Goal: Task Accomplishment & Management: Manage account settings

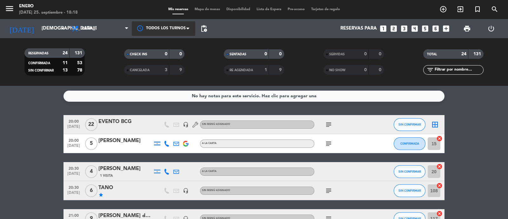
click at [148, 27] on div at bounding box center [163, 28] width 63 height 14
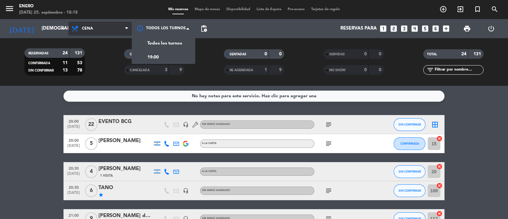
click at [80, 25] on span at bounding box center [75, 29] width 9 height 8
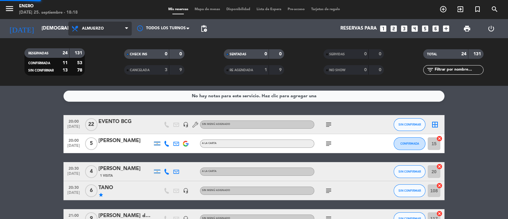
click at [95, 68] on div "menu Enero [DATE] 25. septiembre - 18:18 Mis reservas Mapa de mesas Disponibili…" at bounding box center [254, 43] width 508 height 86
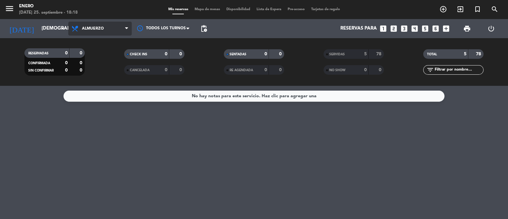
click at [108, 26] on span "Almuerzo" at bounding box center [99, 29] width 63 height 14
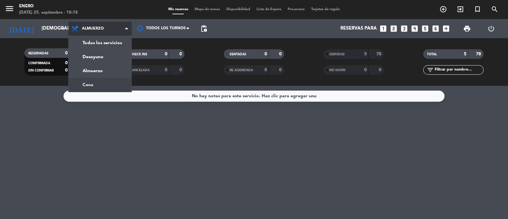
click at [105, 83] on div "menu Enero [DATE] 25. septiembre - 18:18 Mis reservas Mapa de mesas Disponibili…" at bounding box center [254, 43] width 508 height 86
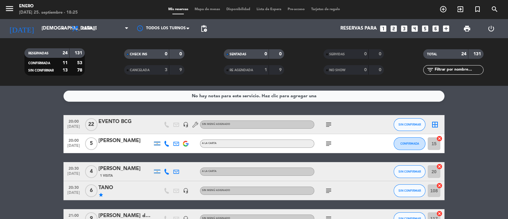
click at [327, 143] on icon "subject" at bounding box center [329, 144] width 8 height 8
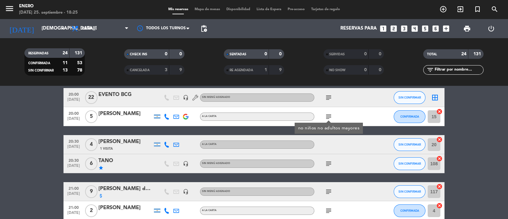
scroll to position [39, 0]
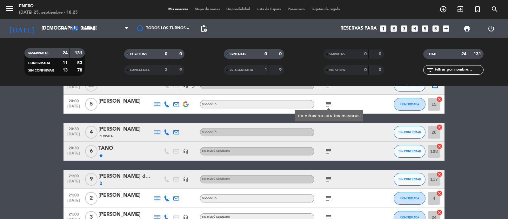
click at [328, 150] on icon "subject" at bounding box center [329, 151] width 8 height 8
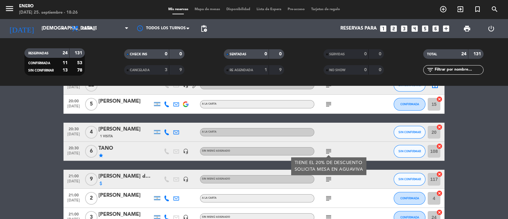
click at [328, 178] on icon "subject" at bounding box center [329, 179] width 8 height 8
click at [327, 197] on icon "subject" at bounding box center [329, 198] width 8 height 8
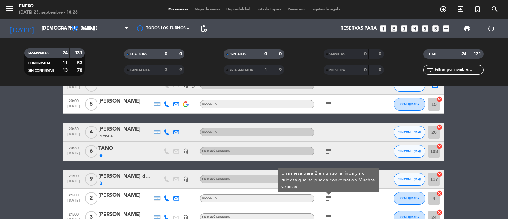
click at [339, 197] on div "subject Una mesa para 2 en un zona linda y no ruidosa,que se pueda conversation…" at bounding box center [342, 197] width 57 height 19
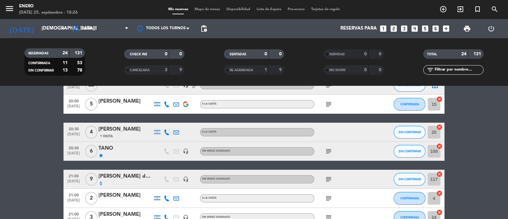
click at [327, 176] on icon "subject" at bounding box center [329, 179] width 8 height 8
click at [329, 199] on icon "subject" at bounding box center [329, 198] width 8 height 8
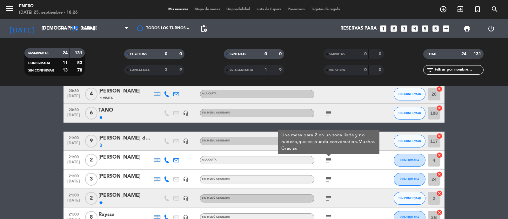
scroll to position [79, 0]
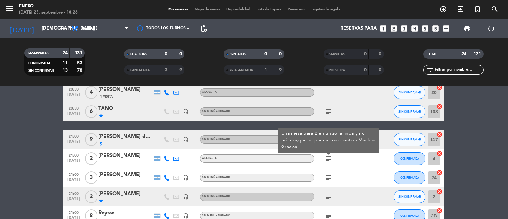
click at [327, 174] on icon "subject" at bounding box center [329, 178] width 8 height 8
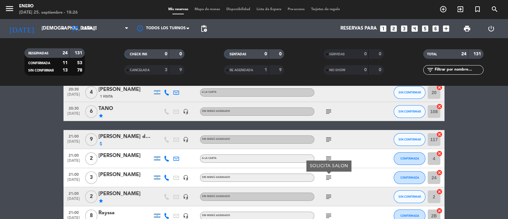
click at [322, 198] on div "subject" at bounding box center [342, 196] width 57 height 19
click at [326, 198] on icon "subject" at bounding box center [329, 197] width 8 height 8
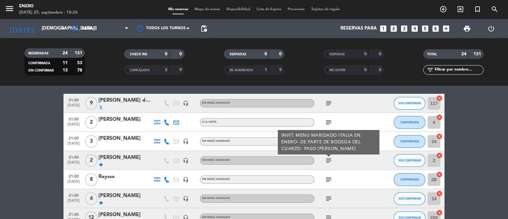
scroll to position [119, 0]
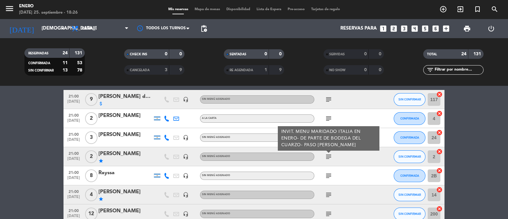
click at [327, 177] on icon "subject" at bounding box center [329, 176] width 8 height 8
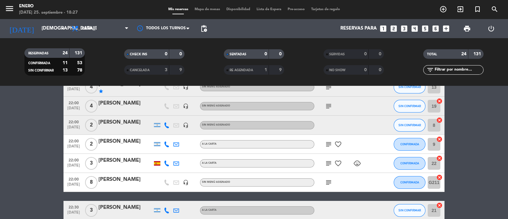
scroll to position [429, 0]
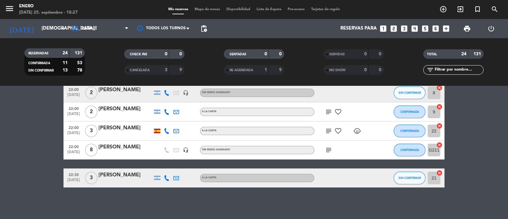
click at [326, 151] on icon "subject" at bounding box center [329, 150] width 8 height 8
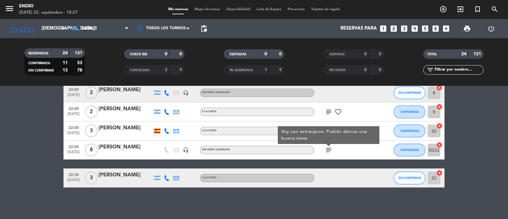
click at [363, 157] on div "subject Voy con extranjeros. Podrán darnos una buena mesa" at bounding box center [342, 149] width 57 height 19
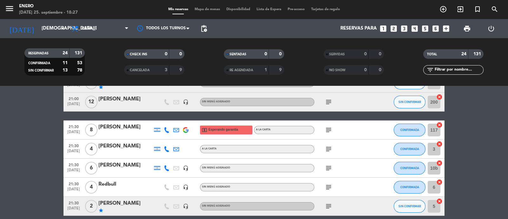
scroll to position [191, 0]
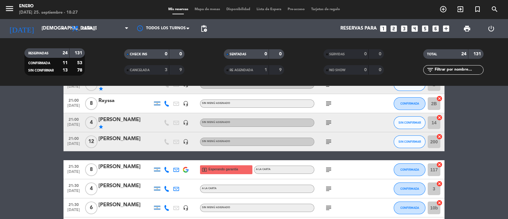
click at [328, 167] on icon "subject" at bounding box center [329, 170] width 8 height 8
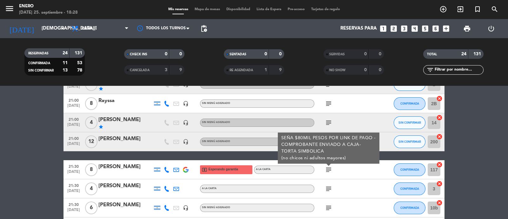
click at [324, 190] on span "subject" at bounding box center [329, 189] width 10 height 8
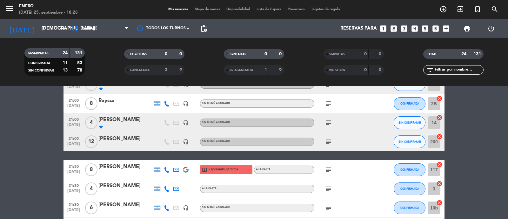
click at [326, 186] on icon "subject" at bounding box center [329, 189] width 8 height 8
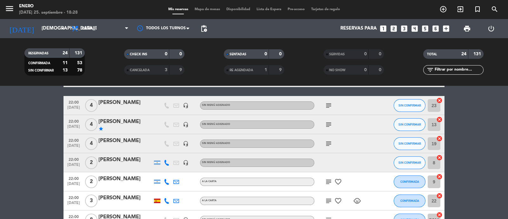
scroll to position [429, 0]
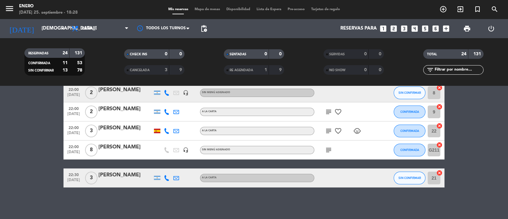
click at [332, 151] on icon "subject" at bounding box center [329, 150] width 8 height 8
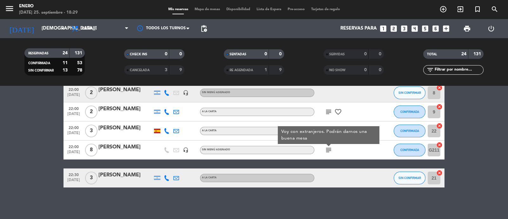
click at [346, 197] on div "No hay notas para este servicio. Haz clic para agregar una 20:00 [DATE] EVENTO …" at bounding box center [254, 152] width 508 height 133
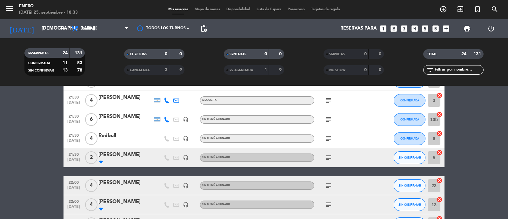
scroll to position [270, 0]
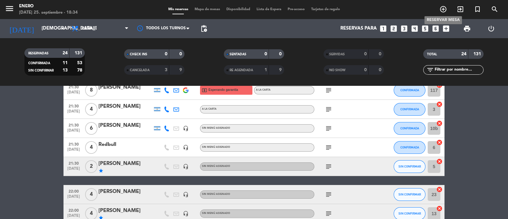
click at [443, 11] on icon "add_circle_outline" at bounding box center [443, 9] width 8 height 8
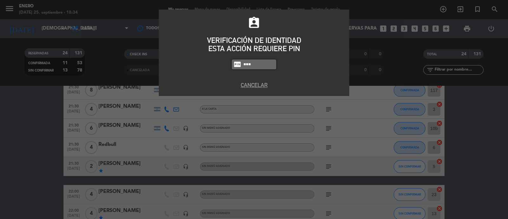
type input "6082"
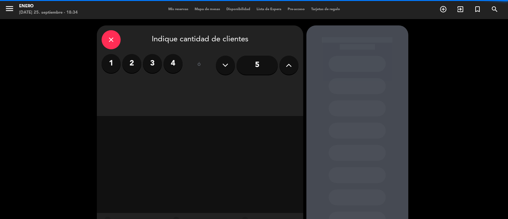
click at [287, 63] on icon at bounding box center [288, 65] width 6 height 10
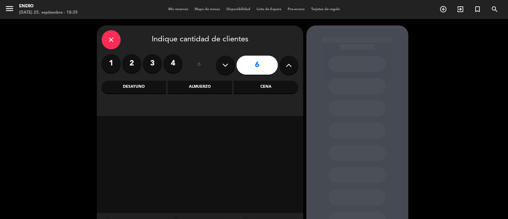
click at [261, 88] on div "Cena" at bounding box center [265, 87] width 64 height 13
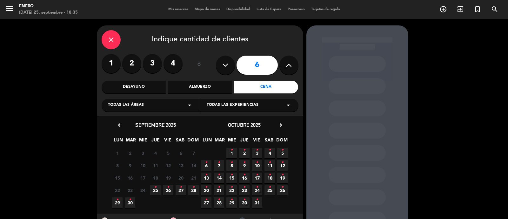
click at [154, 189] on span "25 •" at bounding box center [155, 190] width 10 height 10
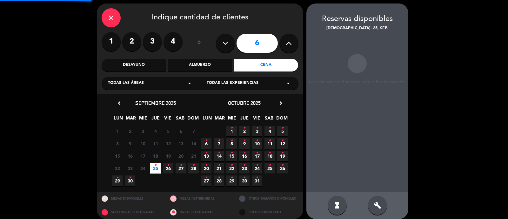
scroll to position [25, 0]
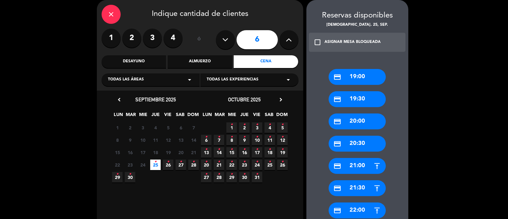
click at [363, 208] on div "credit_card 22:00" at bounding box center [356, 210] width 57 height 16
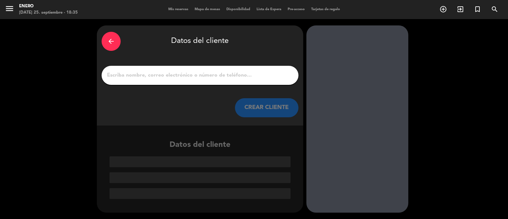
scroll to position [0, 0]
click at [183, 76] on input "1" at bounding box center [199, 75] width 187 height 9
paste input "[PERSON_NAME]"
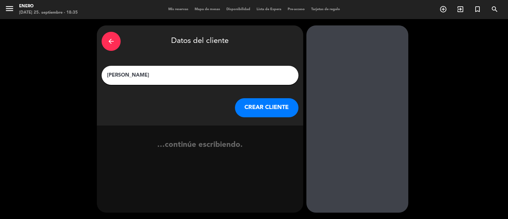
type input "[PERSON_NAME]"
click at [272, 106] on button "CREAR CLIENTE" at bounding box center [266, 107] width 63 height 19
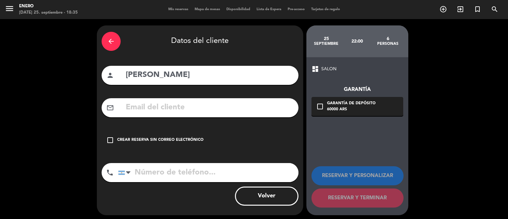
click at [107, 138] on icon "check_box_outline_blank" at bounding box center [110, 140] width 8 height 8
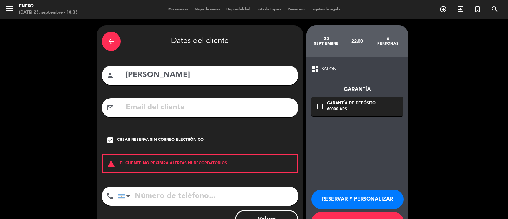
click at [341, 199] on button "RESERVAR Y PERSONALIZAR" at bounding box center [357, 198] width 92 height 19
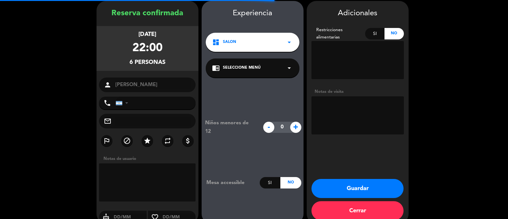
scroll to position [25, 0]
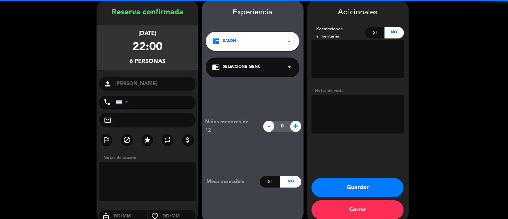
click at [332, 108] on textarea at bounding box center [357, 114] width 92 height 38
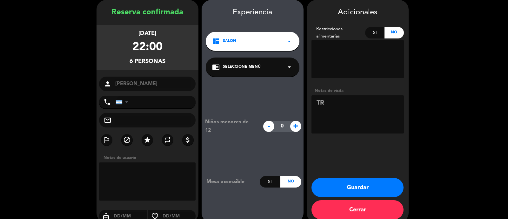
type textarea "T"
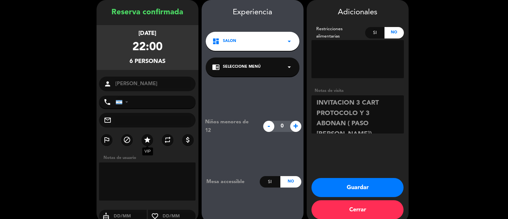
type textarea "INVITACION 3 CART PROTOCOLO Y 3 ABONAN ( PASO [PERSON_NAME])"
click at [144, 141] on icon "star" at bounding box center [147, 140] width 8 height 8
click at [362, 186] on button "Guardar" at bounding box center [357, 187] width 92 height 19
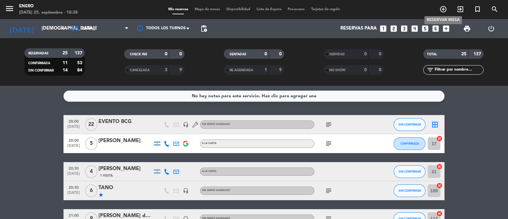
click at [441, 12] on icon "add_circle_outline" at bounding box center [443, 9] width 8 height 8
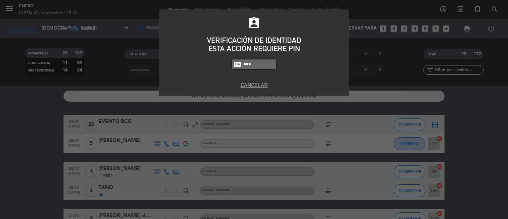
type input "6082"
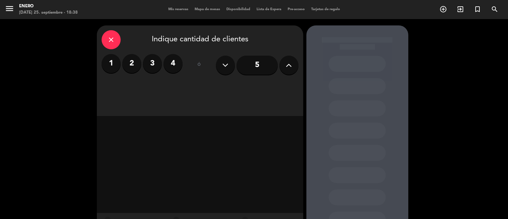
click at [128, 61] on label "2" at bounding box center [131, 63] width 19 height 19
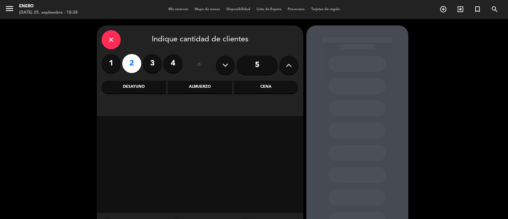
click at [268, 87] on div "Cena" at bounding box center [265, 87] width 64 height 13
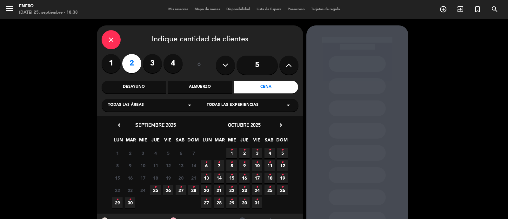
click at [155, 192] on span "25 •" at bounding box center [155, 190] width 10 height 10
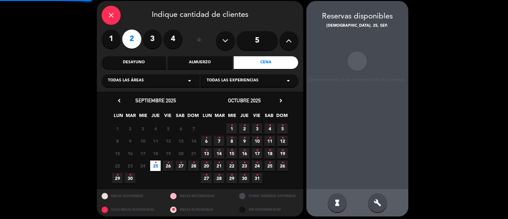
scroll to position [25, 0]
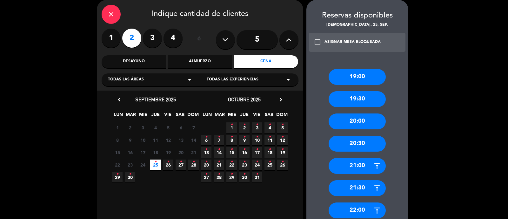
click at [357, 213] on div "22:00" at bounding box center [356, 210] width 57 height 16
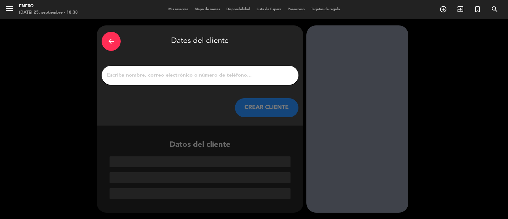
click at [173, 70] on div at bounding box center [200, 75] width 197 height 19
drag, startPoint x: 173, startPoint y: 70, endPoint x: 122, endPoint y: 70, distance: 50.8
drag, startPoint x: 122, startPoint y: 70, endPoint x: 115, endPoint y: 94, distance: 25.4
click at [115, 94] on div "arrow_back Datos del cliente CREAR CLIENTE" at bounding box center [200, 75] width 206 height 100
drag, startPoint x: 197, startPoint y: 82, endPoint x: 134, endPoint y: 97, distance: 64.5
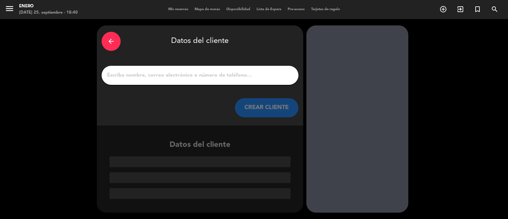
click at [134, 98] on div "CREAR CLIENTE" at bounding box center [200, 107] width 197 height 19
paste input "[PERSON_NAME]"
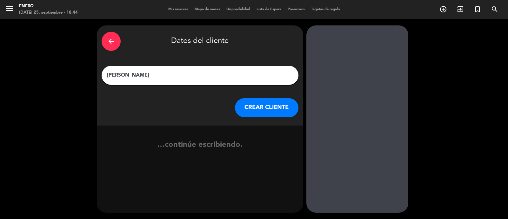
type input "[PERSON_NAME]"
click at [255, 107] on button "CREAR CLIENTE" at bounding box center [266, 107] width 63 height 19
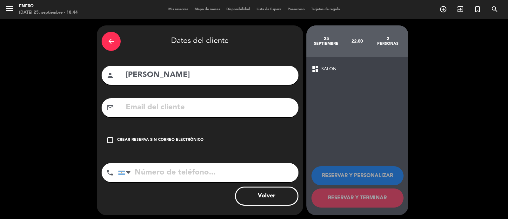
click at [109, 138] on icon "check_box_outline_blank" at bounding box center [110, 140] width 8 height 8
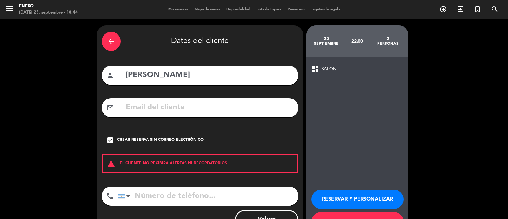
click at [385, 199] on button "RESERVAR Y PERSONALIZAR" at bounding box center [357, 198] width 92 height 19
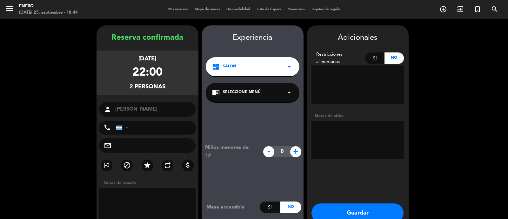
scroll to position [25, 0]
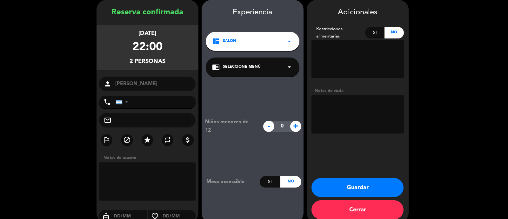
click at [365, 185] on button "Guardar" at bounding box center [357, 187] width 92 height 19
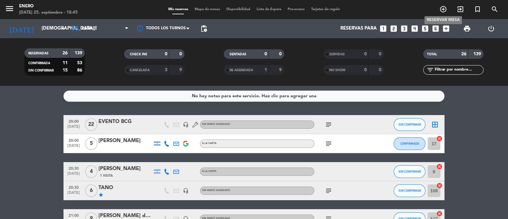
click at [439, 7] on icon "add_circle_outline" at bounding box center [443, 9] width 8 height 8
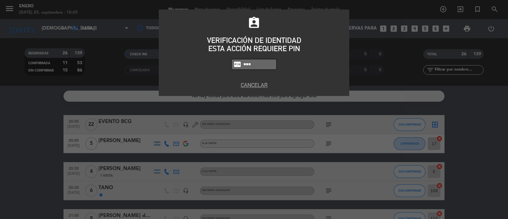
type input "6082"
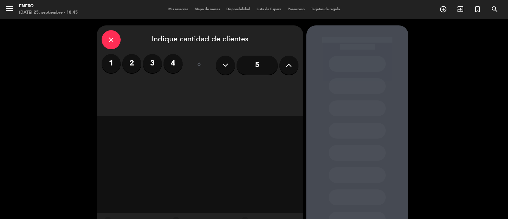
click at [133, 60] on label "2" at bounding box center [131, 63] width 19 height 19
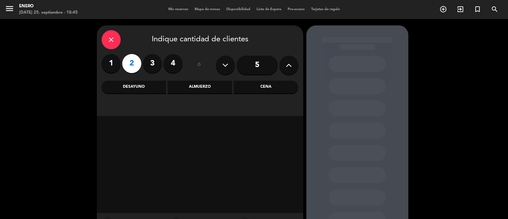
click at [266, 87] on div "Cena" at bounding box center [265, 87] width 64 height 13
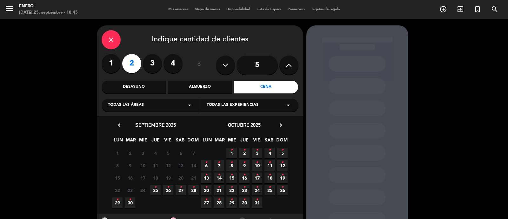
click at [155, 190] on icon "•" at bounding box center [155, 187] width 2 height 10
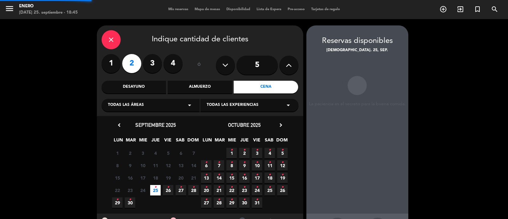
scroll to position [25, 0]
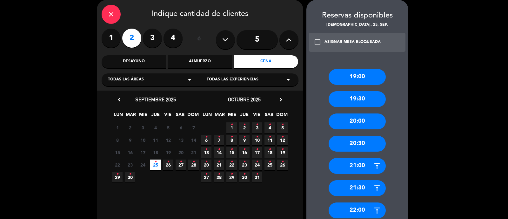
click at [357, 209] on div "22:00" at bounding box center [356, 210] width 57 height 16
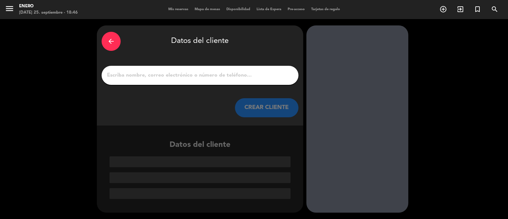
scroll to position [0, 0]
paste input "[PERSON_NAME]"
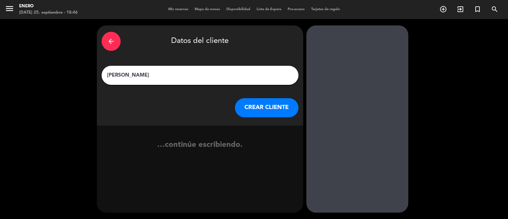
type input "[PERSON_NAME]"
click at [261, 109] on button "CREAR CLIENTE" at bounding box center [266, 107] width 63 height 19
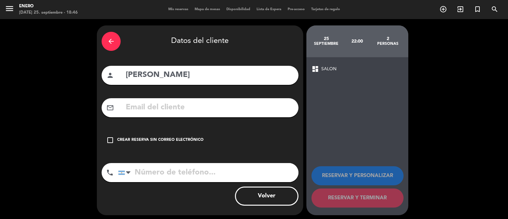
click at [109, 139] on icon "check_box_outline_blank" at bounding box center [110, 140] width 8 height 8
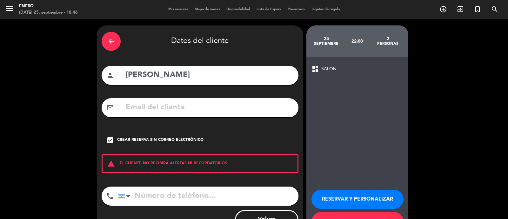
click at [345, 197] on button "RESERVAR Y PERSONALIZAR" at bounding box center [357, 198] width 92 height 19
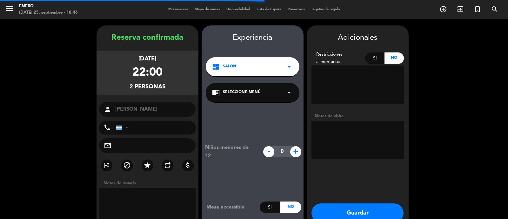
scroll to position [25, 0]
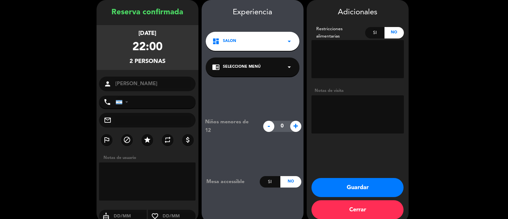
click at [349, 184] on button "Guardar" at bounding box center [357, 187] width 92 height 19
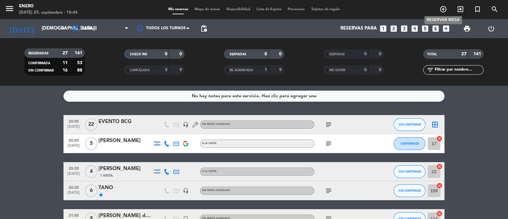
click at [446, 9] on icon "add_circle_outline" at bounding box center [443, 9] width 8 height 8
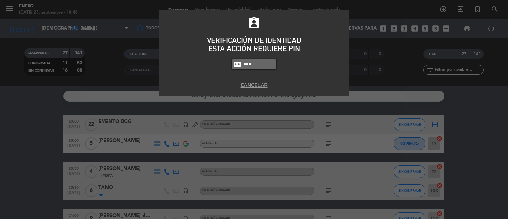
type input "6082"
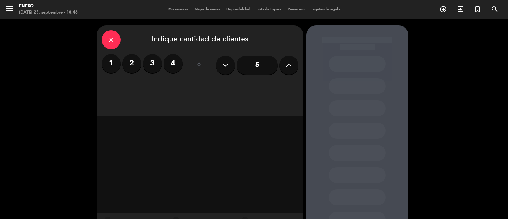
click at [130, 61] on label "2" at bounding box center [131, 63] width 19 height 19
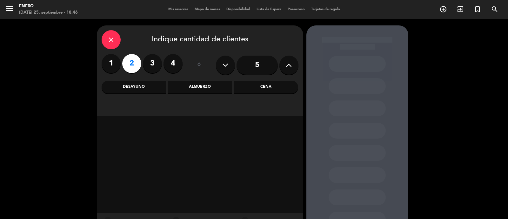
click at [261, 89] on div "Cena" at bounding box center [265, 87] width 64 height 13
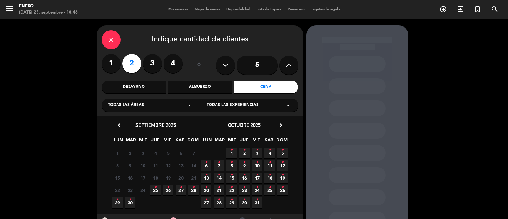
click at [159, 188] on span "25 •" at bounding box center [155, 190] width 10 height 10
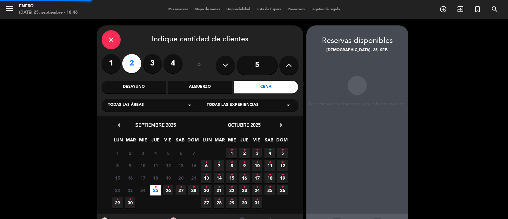
scroll to position [25, 0]
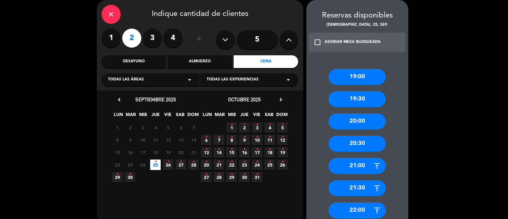
click at [361, 207] on div "22:00" at bounding box center [356, 210] width 57 height 16
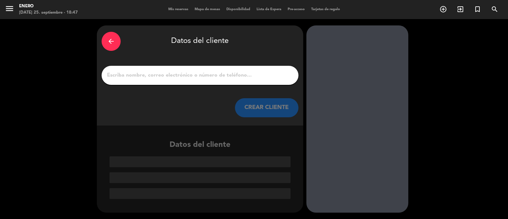
scroll to position [0, 0]
paste input "[PERSON_NAME] di [PERSON_NAME]"
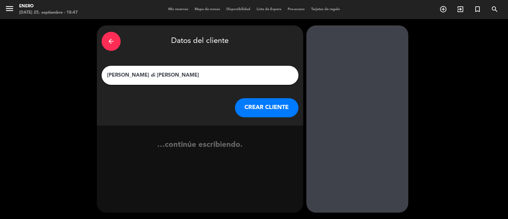
type input "[PERSON_NAME] di [PERSON_NAME]"
click at [280, 113] on button "CREAR CLIENTE" at bounding box center [266, 107] width 63 height 19
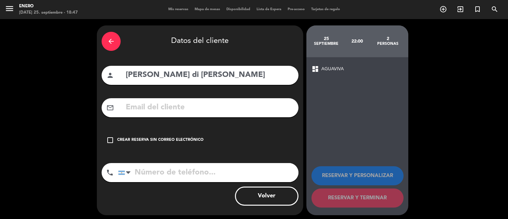
click at [108, 140] on icon "check_box_outline_blank" at bounding box center [110, 140] width 8 height 8
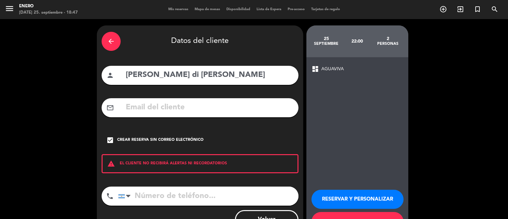
click at [375, 200] on button "RESERVAR Y PERSONALIZAR" at bounding box center [357, 198] width 92 height 19
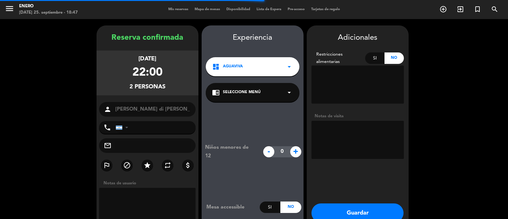
scroll to position [25, 0]
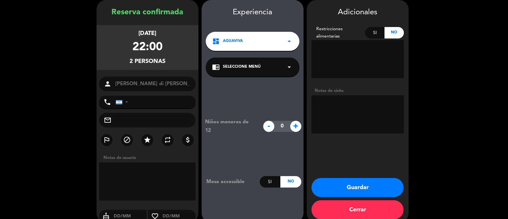
click at [357, 186] on button "Guardar" at bounding box center [357, 187] width 92 height 19
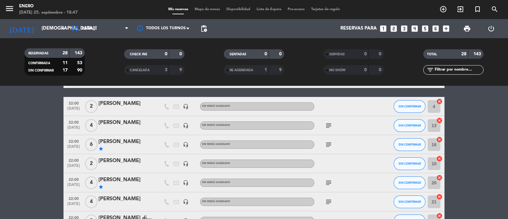
scroll to position [357, 0]
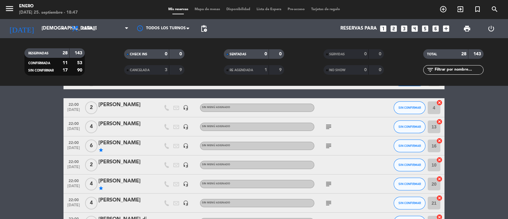
click at [130, 105] on div "[PERSON_NAME]" at bounding box center [125, 105] width 54 height 8
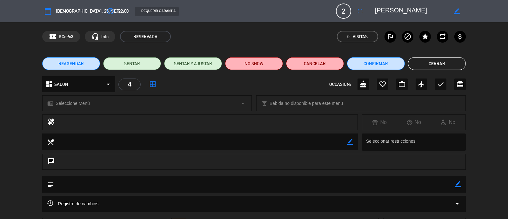
click at [459, 186] on icon "border_color" at bounding box center [458, 184] width 6 height 6
click at [306, 189] on textarea at bounding box center [254, 184] width 400 height 16
click at [455, 184] on icon at bounding box center [458, 184] width 6 height 6
click at [227, 189] on textarea at bounding box center [254, 184] width 400 height 16
click at [213, 189] on textarea at bounding box center [254, 184] width 400 height 16
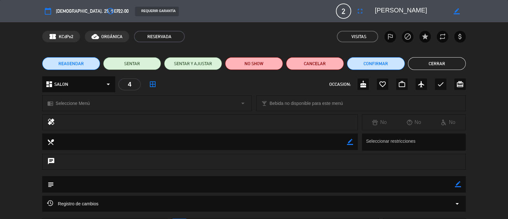
click at [211, 186] on textarea at bounding box center [254, 184] width 400 height 16
drag, startPoint x: 208, startPoint y: 183, endPoint x: 135, endPoint y: 183, distance: 72.6
click at [169, 183] on textarea at bounding box center [254, 184] width 400 height 16
click at [76, 183] on textarea at bounding box center [254, 184] width 400 height 16
click at [456, 185] on icon "border_color" at bounding box center [458, 184] width 6 height 6
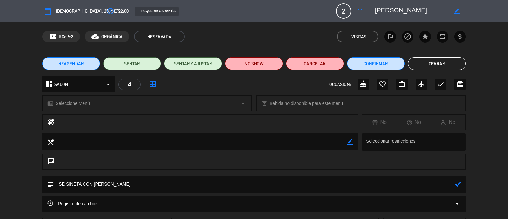
type textarea "SE SINETA CON [PERSON_NAME]"
click at [458, 185] on icon at bounding box center [458, 184] width 6 height 6
click at [435, 67] on button "Cerrar" at bounding box center [437, 63] width 58 height 13
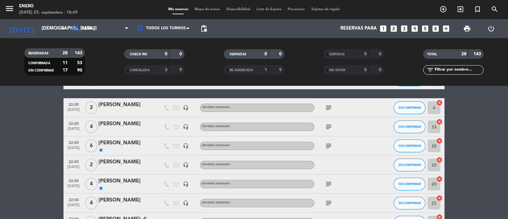
click at [130, 162] on div "[PERSON_NAME]" at bounding box center [125, 162] width 54 height 8
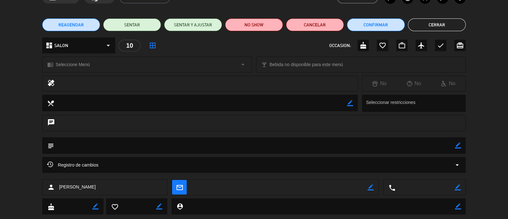
scroll to position [39, 0]
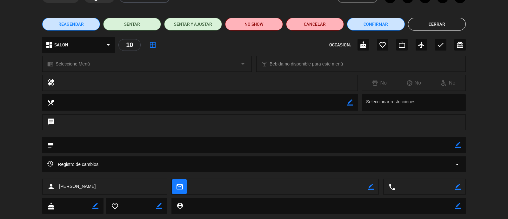
click at [457, 145] on icon "border_color" at bounding box center [458, 144] width 6 height 6
type textarea "SE SIENTA AL LADO DE [PERSON_NAME]"
click at [456, 143] on icon at bounding box center [458, 144] width 6 height 6
click at [450, 24] on button "Cerrar" at bounding box center [437, 24] width 58 height 13
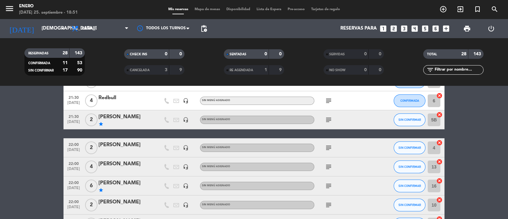
scroll to position [357, 0]
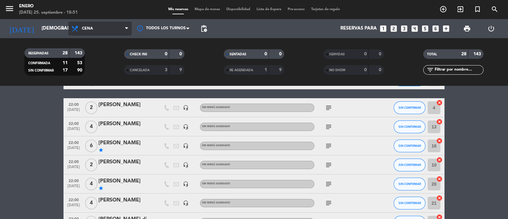
click at [93, 33] on span "Cena" at bounding box center [99, 29] width 63 height 14
click at [105, 69] on div "menu Enero [DATE] 25. septiembre - 18:51 Mis reservas Mapa de mesas Disponibili…" at bounding box center [254, 43] width 508 height 86
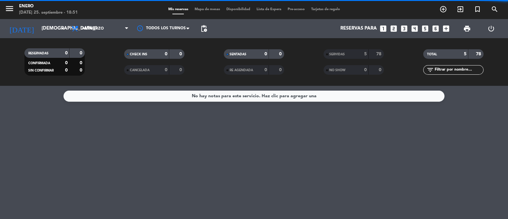
scroll to position [0, 0]
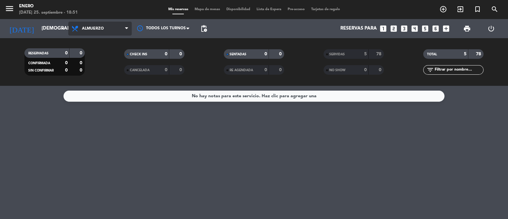
click at [99, 26] on span "Almuerzo" at bounding box center [93, 28] width 22 height 4
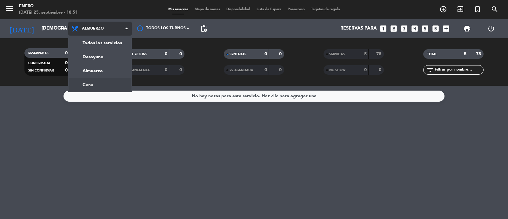
click at [103, 89] on ng-component "menu Enero [DATE] 25. septiembre - 18:51 Mis reservas Mapa de mesas Disponibili…" at bounding box center [254, 109] width 508 height 219
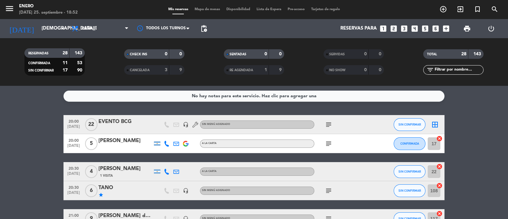
click at [457, 9] on icon "exit_to_app" at bounding box center [460, 9] width 8 height 8
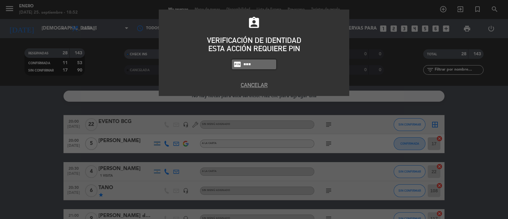
type input "6082"
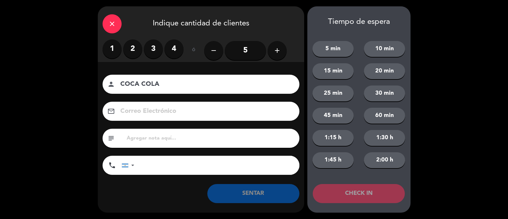
type input "COCA COLA"
click at [134, 48] on label "2" at bounding box center [132, 48] width 19 height 19
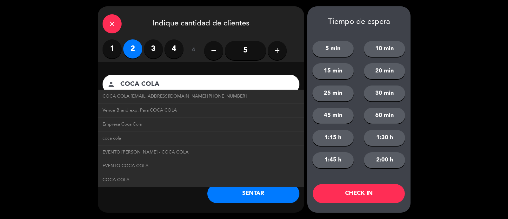
click at [260, 194] on button "SENTAR" at bounding box center [253, 193] width 92 height 19
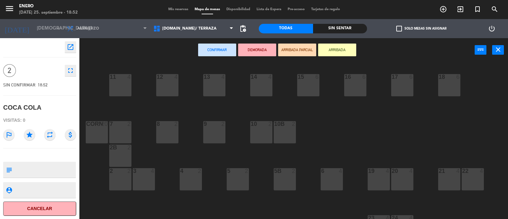
click at [335, 53] on button "ARRIBADA" at bounding box center [337, 49] width 38 height 13
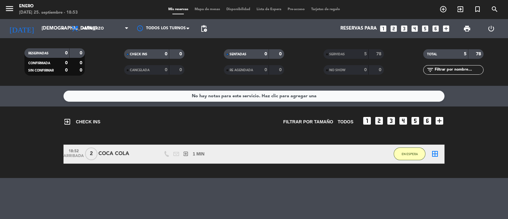
click at [205, 7] on div "Mis reservas Mapa de mesas Disponibilidad Lista de Espera Pre-acceso Tarjetas d…" at bounding box center [254, 10] width 178 height 6
click at [205, 9] on span "Mapa de mesas" at bounding box center [207, 9] width 32 height 3
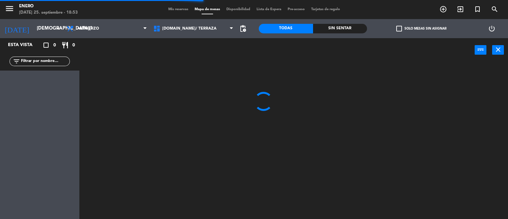
click at [177, 9] on span "Mis reservas" at bounding box center [178, 9] width 26 height 3
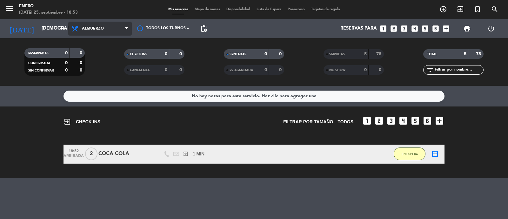
click at [92, 29] on span "Almuerzo" at bounding box center [93, 28] width 22 height 4
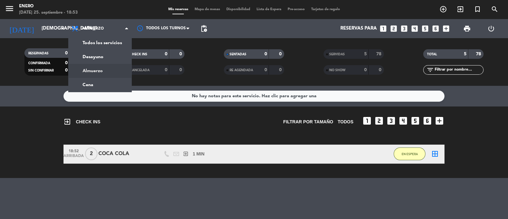
click at [39, 109] on div "exit_to_app CHECK INS Filtrar por tamaño TODOS looks_one looks_two looks_3 look…" at bounding box center [254, 141] width 508 height 71
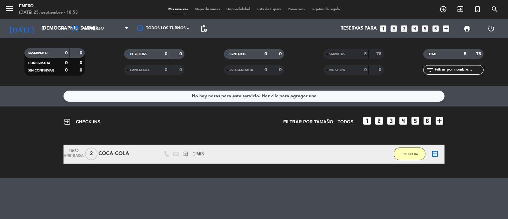
click at [124, 160] on div "18:52 ARRIBADA 2 COCA COLA exit_to_app 1 MIN / 0 MIN sms EN ESPERA border_all" at bounding box center [253, 153] width 381 height 19
click at [125, 157] on div "COCA COLA" at bounding box center [125, 153] width 54 height 8
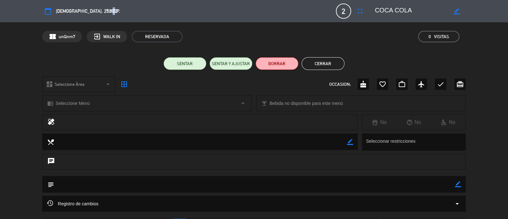
click at [107, 10] on span "18:52" at bounding box center [112, 11] width 10 height 8
click at [49, 11] on icon "calendar_today" at bounding box center [48, 11] width 8 height 8
click at [318, 62] on button "Cerrar" at bounding box center [322, 63] width 43 height 13
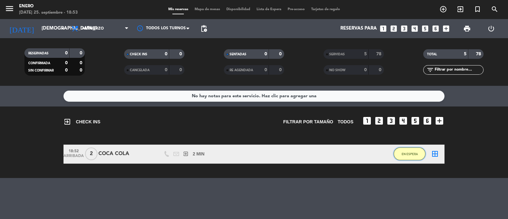
click at [414, 154] on span "EN ESPERA" at bounding box center [409, 153] width 16 height 3
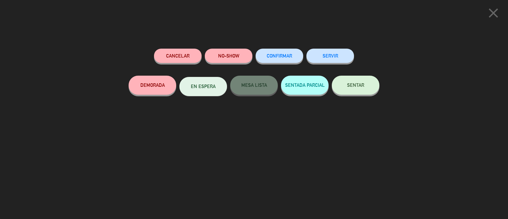
click at [362, 85] on span "SENTAR" at bounding box center [355, 84] width 17 height 5
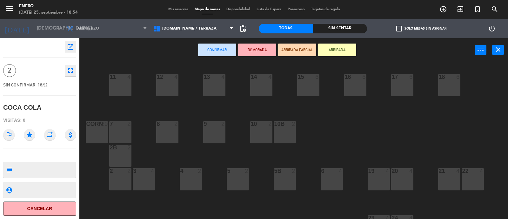
click at [343, 51] on button "ARRIBADA" at bounding box center [337, 49] width 38 height 13
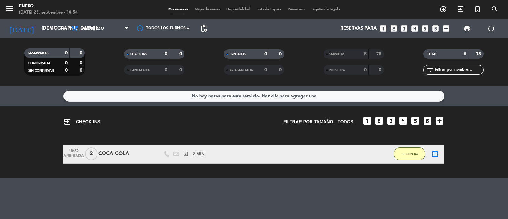
click at [205, 9] on span "Mapa de mesas" at bounding box center [207, 9] width 32 height 3
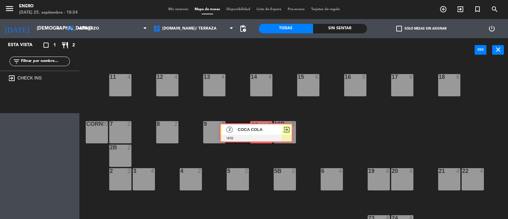
drag, startPoint x: 51, startPoint y: 98, endPoint x: 267, endPoint y: 131, distance: 218.8
click at [267, 131] on div "Esta vista crop_square 1 restaurant 2 filter_list exit_to_app CHECK INS 2 COCA …" at bounding box center [254, 128] width 508 height 181
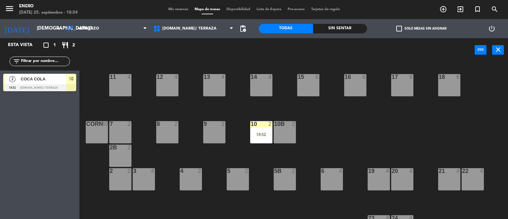
click at [267, 132] on div "18:52" at bounding box center [261, 134] width 22 height 4
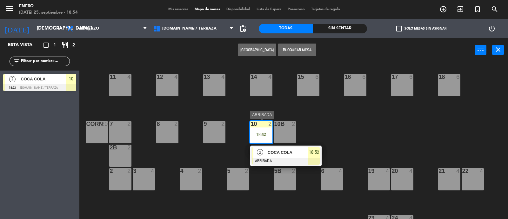
click at [296, 148] on div "COCA COLA" at bounding box center [287, 152] width 41 height 10
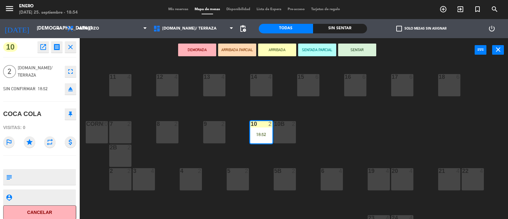
click at [362, 47] on button "SENTAR" at bounding box center [357, 49] width 38 height 13
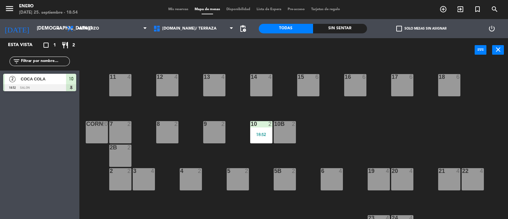
click at [296, 142] on div "14 4 12 4 11 4 17 6 15 6 16 6 13 4 18 6 10 2 18:52 7 2 8 2 9 2 corn 20 10b 2 2B…" at bounding box center [295, 140] width 423 height 157
click at [93, 30] on span "Almuerzo" at bounding box center [88, 28] width 22 height 4
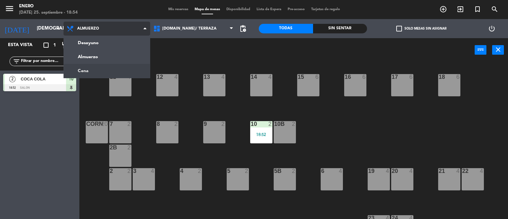
click at [98, 67] on ng-component "menu Enero [DATE] 25. septiembre - 18:54 Mis reservas Mapa de mesas Disponibili…" at bounding box center [254, 109] width 508 height 219
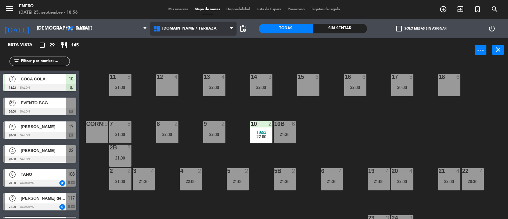
click at [192, 32] on span "[DOMAIN_NAME]/ TERRAZA" at bounding box center [193, 29] width 87 height 14
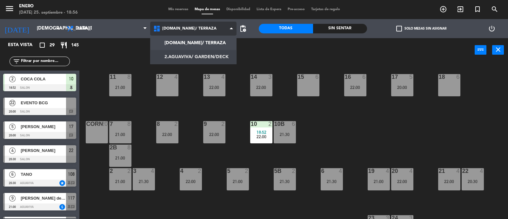
click at [203, 59] on ng-component "menu Enero [DATE] 25. septiembre - 18:56 Mis reservas Mapa de mesas Disponibili…" at bounding box center [254, 109] width 508 height 219
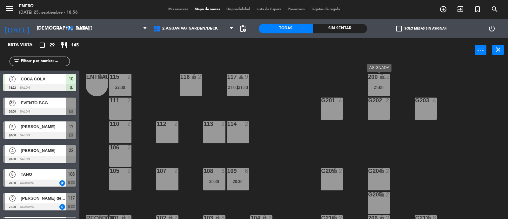
click at [374, 85] on div "21:00" at bounding box center [378, 87] width 22 height 4
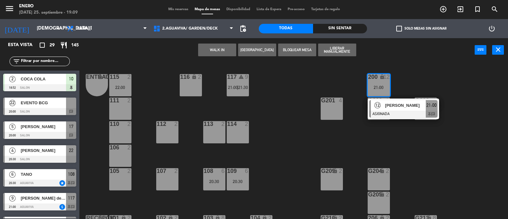
click at [270, 131] on div "Entrada lock 1 116 lock 2 117 warning 9 21:00 | 21:30 115 2 22:00 200 lock 12 2…" at bounding box center [295, 140] width 423 height 157
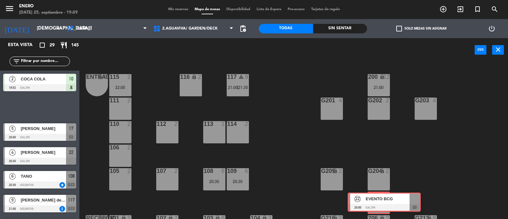
drag, startPoint x: 38, startPoint y: 103, endPoint x: 382, endPoint y: 198, distance: 357.0
click at [382, 198] on div "Esta vista crop_square 29 restaurant 145 filter_list 2 COCA COLA 18:52 SALON 10…" at bounding box center [254, 128] width 508 height 181
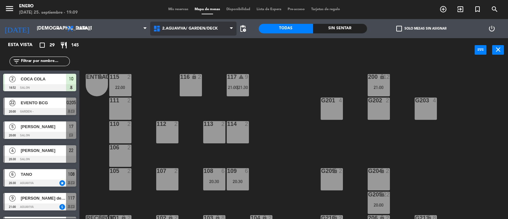
click at [190, 25] on span "2.AGUAVIVA/ GARDEN/DECK" at bounding box center [193, 29] width 87 height 14
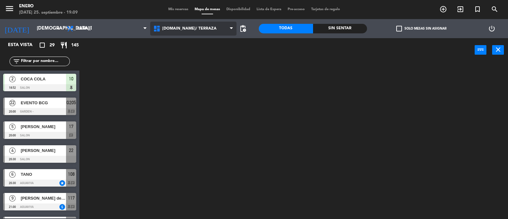
click at [196, 42] on ng-component "menu Enero [DATE] 25. septiembre - 19:09 Mis reservas Mapa de mesas Disponibili…" at bounding box center [254, 109] width 508 height 219
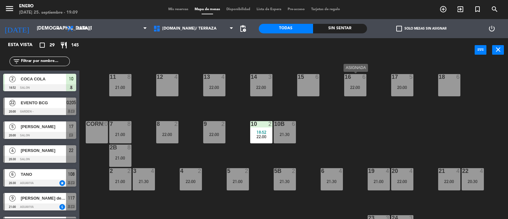
click at [349, 85] on div "22:00" at bounding box center [355, 87] width 22 height 4
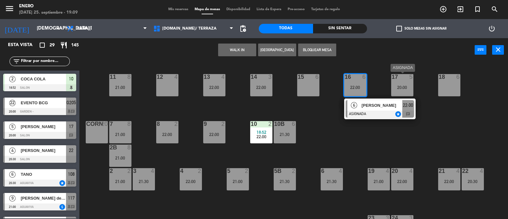
click at [404, 84] on div "17 5 20:00" at bounding box center [402, 85] width 22 height 22
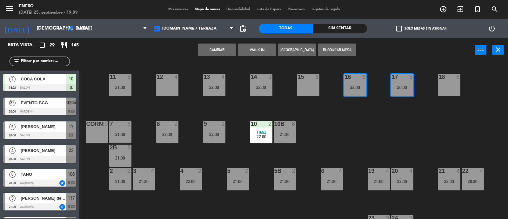
click at [404, 84] on div "17 5 20:00" at bounding box center [402, 85] width 22 height 22
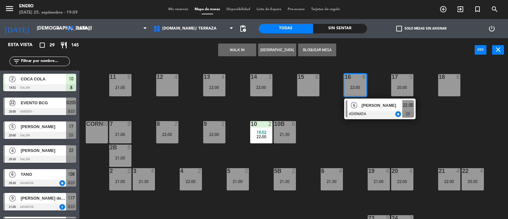
click at [403, 85] on div "20:00" at bounding box center [402, 87] width 22 height 4
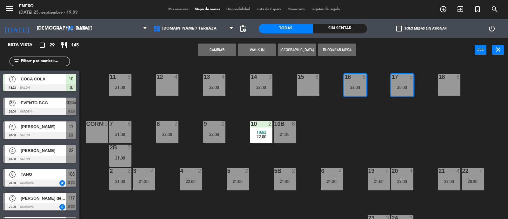
click at [403, 85] on div "20:00" at bounding box center [402, 87] width 22 height 4
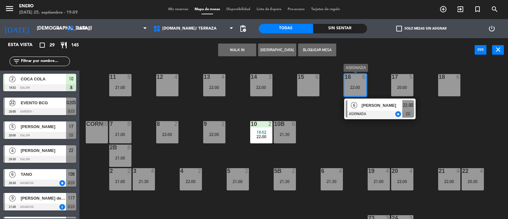
click at [389, 106] on span "[PERSON_NAME]" at bounding box center [381, 105] width 41 height 7
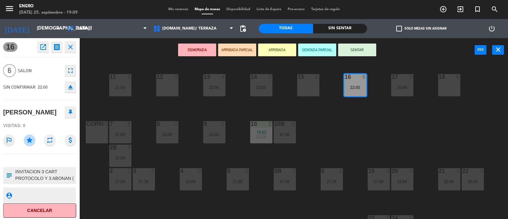
click at [74, 84] on icon "eject" at bounding box center [71, 87] width 8 height 8
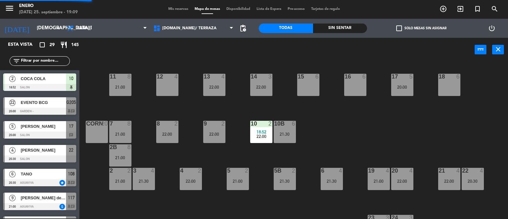
scroll to position [6, 0]
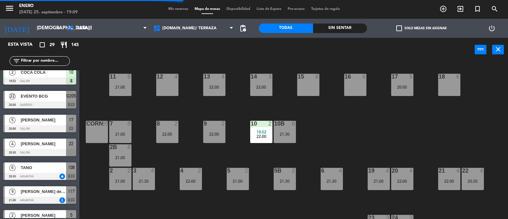
click at [398, 86] on div "20:00" at bounding box center [402, 87] width 22 height 4
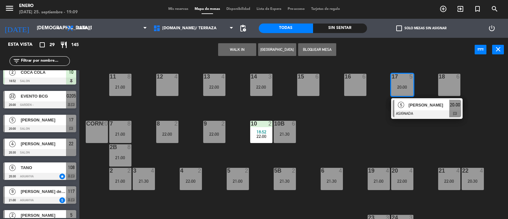
click at [392, 136] on div "14 3 22:00 12 4 11 8 21:00 17 5 20:00 5 [PERSON_NAME] ASIGNADA 20:00 chat 15 6 …" at bounding box center [295, 140] width 423 height 157
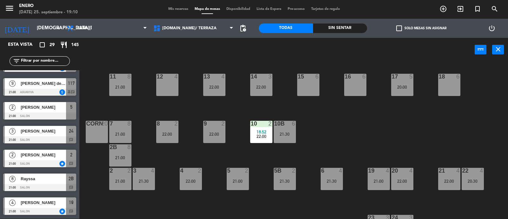
scroll to position [125, 0]
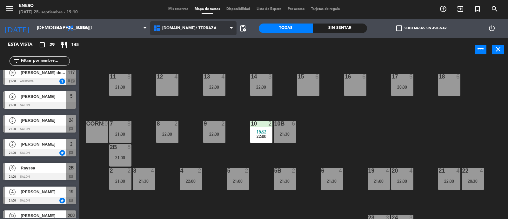
click at [184, 31] on span "[DOMAIN_NAME]/ TERRAZA" at bounding box center [193, 28] width 87 height 14
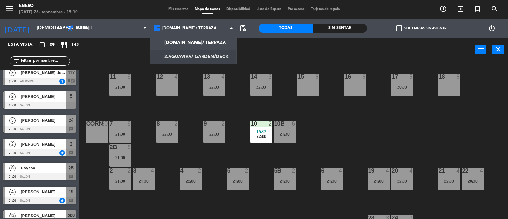
click at [187, 55] on ng-component "menu Enero [DATE] 25. septiembre - 19:10 Mis reservas Mapa de mesas Disponibili…" at bounding box center [254, 109] width 508 height 219
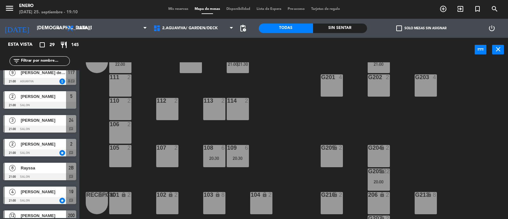
scroll to position [39, 0]
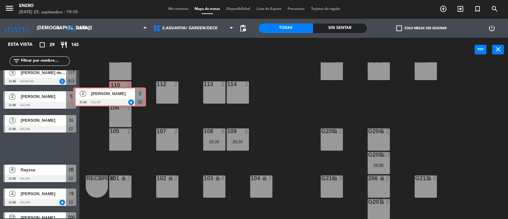
drag, startPoint x: 46, startPoint y: 143, endPoint x: 118, endPoint y: 90, distance: 89.4
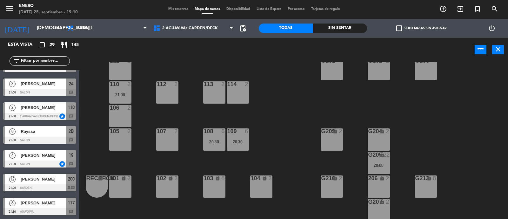
scroll to position [165, 0]
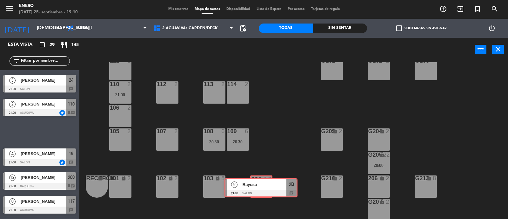
drag, startPoint x: 39, startPoint y: 130, endPoint x: 260, endPoint y: 186, distance: 228.0
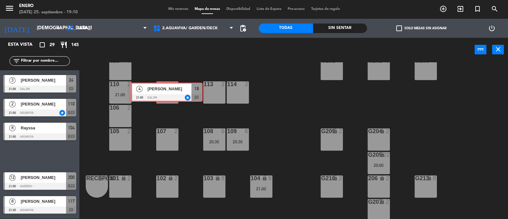
drag, startPoint x: 40, startPoint y: 153, endPoint x: 164, endPoint y: 89, distance: 139.3
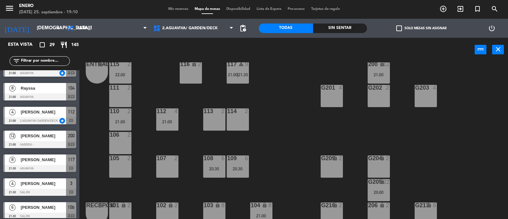
scroll to position [0, 0]
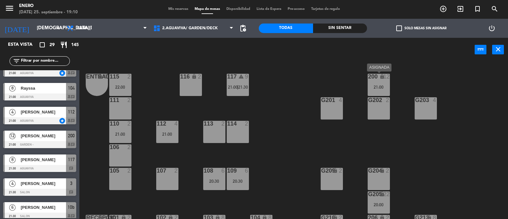
click at [379, 87] on div "21:00" at bounding box center [378, 87] width 22 height 4
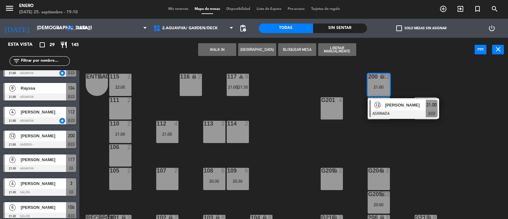
click at [379, 87] on div "21:00" at bounding box center [378, 87] width 22 height 4
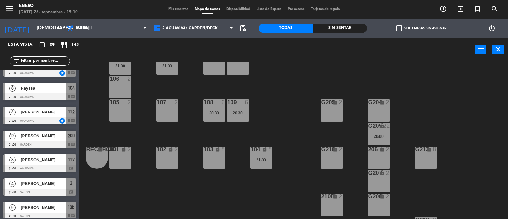
scroll to position [79, 0]
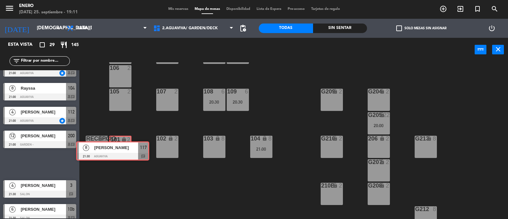
drag, startPoint x: 43, startPoint y: 161, endPoint x: 116, endPoint y: 148, distance: 74.1
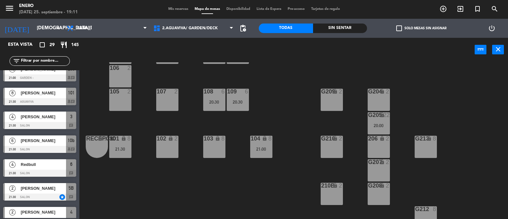
scroll to position [284, 0]
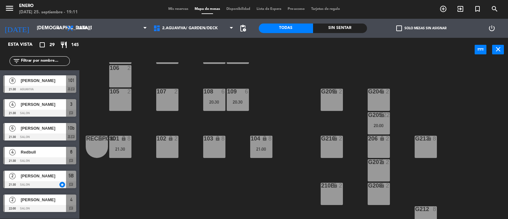
click at [42, 175] on span "[PERSON_NAME]" at bounding box center [43, 175] width 45 height 7
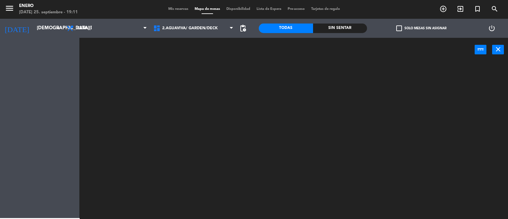
scroll to position [0, 0]
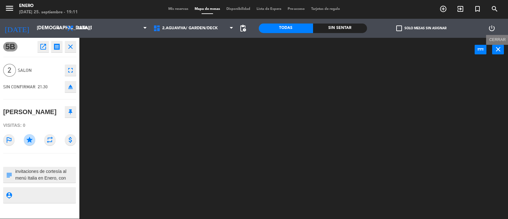
click at [496, 50] on icon "close" at bounding box center [498, 49] width 8 height 8
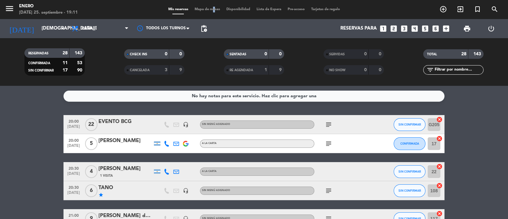
click at [209, 8] on div "Mis reservas Mapa de mesas Disponibilidad Lista de Espera Pre-acceso Tarjetas d…" at bounding box center [254, 10] width 178 height 6
click at [208, 8] on span "Mapa de mesas" at bounding box center [207, 9] width 32 height 3
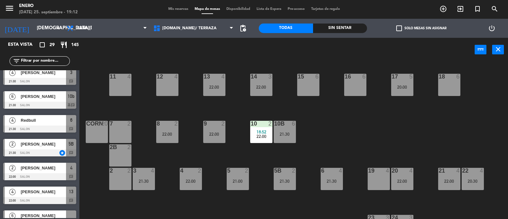
scroll to position [317, 0]
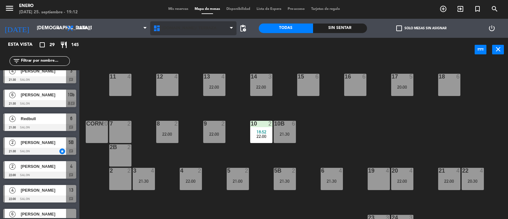
click at [190, 35] on span "[DOMAIN_NAME]/ TERRAZA" at bounding box center [193, 28] width 87 height 14
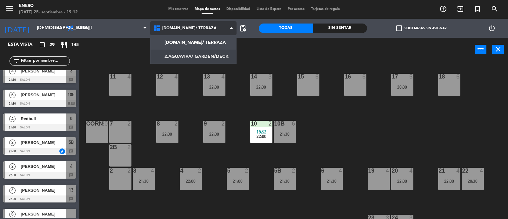
click at [195, 53] on ng-component "menu Enero [DATE] 25. septiembre - 19:12 Mis reservas Mapa de mesas Disponibili…" at bounding box center [254, 109] width 508 height 219
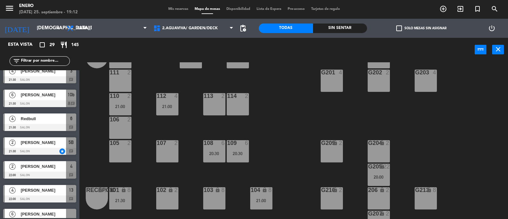
scroll to position [39, 0]
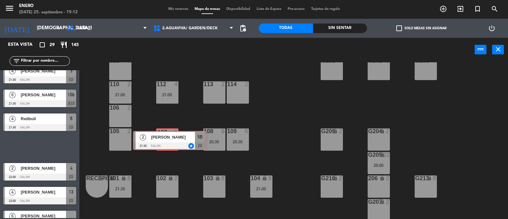
drag, startPoint x: 36, startPoint y: 141, endPoint x: 166, endPoint y: 136, distance: 130.2
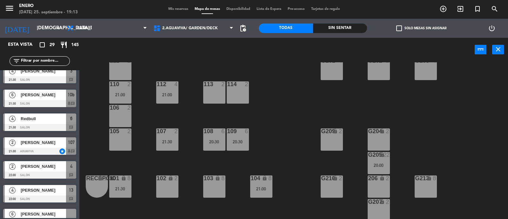
scroll to position [357, 0]
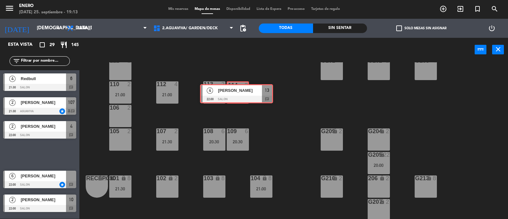
drag, startPoint x: 41, startPoint y: 152, endPoint x: 238, endPoint y: 91, distance: 205.8
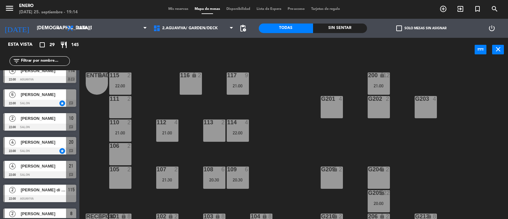
scroll to position [0, 0]
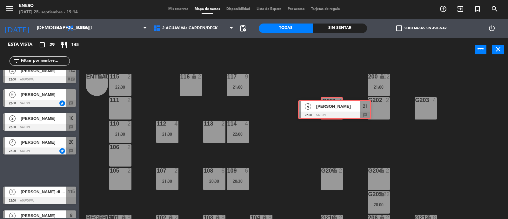
drag, startPoint x: 47, startPoint y: 169, endPoint x: 342, endPoint y: 108, distance: 300.5
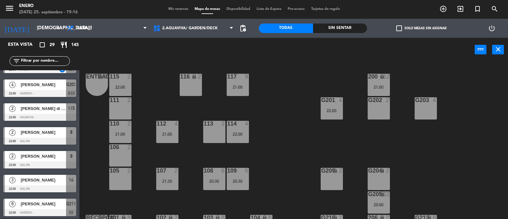
scroll to position [542, 0]
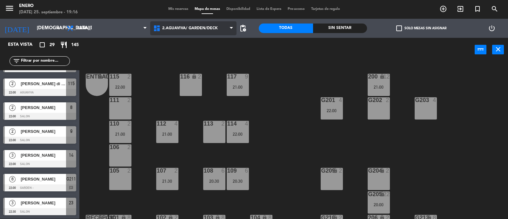
click at [216, 34] on span "2.AGUAVIVA/ GARDEN/DECK" at bounding box center [193, 28] width 87 height 14
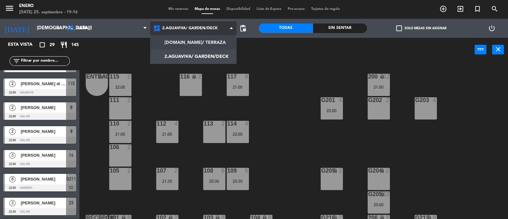
click at [216, 41] on ng-component "menu Enero [DATE] 25. septiembre - 19:16 Mis reservas Mapa de mesas Disponibili…" at bounding box center [254, 109] width 508 height 219
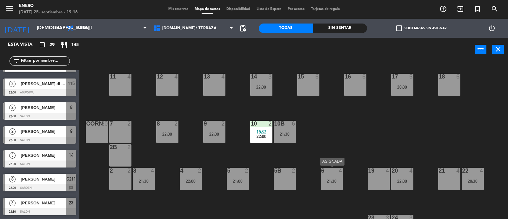
click at [329, 180] on div "21:30" at bounding box center [331, 181] width 22 height 4
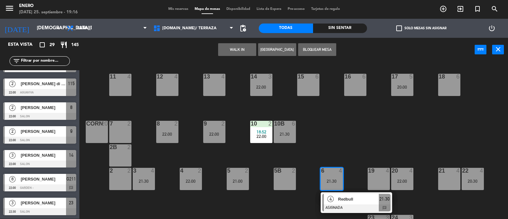
drag, startPoint x: 347, startPoint y: 196, endPoint x: 368, endPoint y: 196, distance: 20.6
click at [348, 196] on div "4 Redbull ASIGNADA 21:30 chat" at bounding box center [356, 202] width 81 height 21
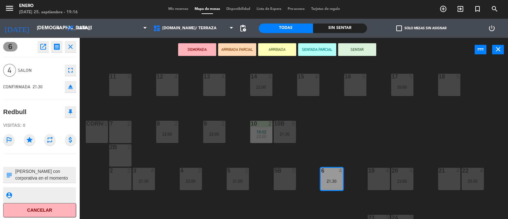
click at [70, 87] on icon "eject" at bounding box center [71, 87] width 8 height 8
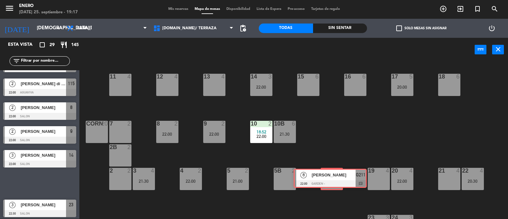
drag, startPoint x: 41, startPoint y: 181, endPoint x: 331, endPoint y: 177, distance: 290.3
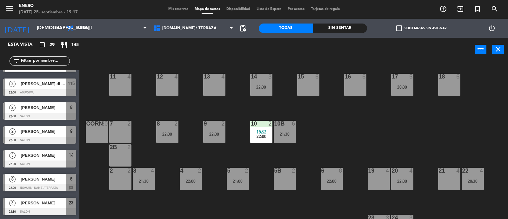
click at [331, 179] on div "22:00" at bounding box center [331, 181] width 22 height 4
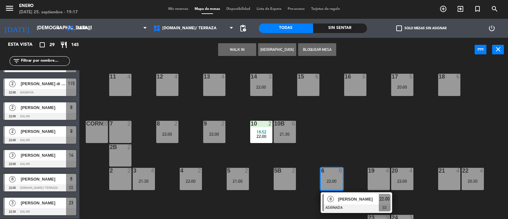
click at [364, 152] on div "14 3 22:00 12 4 11 4 17 5 20:00 15 6 16 6 13 4 18 6 10 2 18:52 22:00 7 2 8 2 22…" at bounding box center [295, 140] width 423 height 157
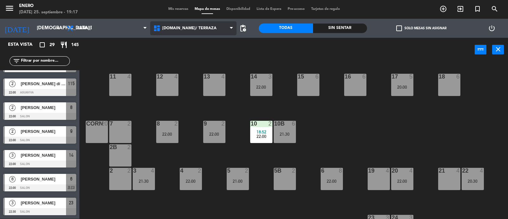
click at [184, 28] on span "[DOMAIN_NAME]/ TERRAZA" at bounding box center [189, 28] width 54 height 4
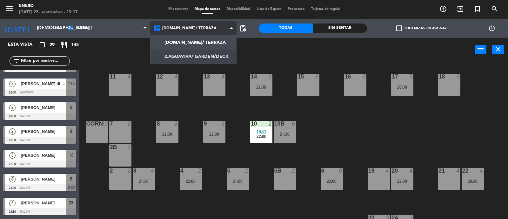
click at [189, 56] on ng-component "menu Enero [DATE] 25. septiembre - 19:17 Mis reservas Mapa de mesas Disponibili…" at bounding box center [254, 109] width 508 height 219
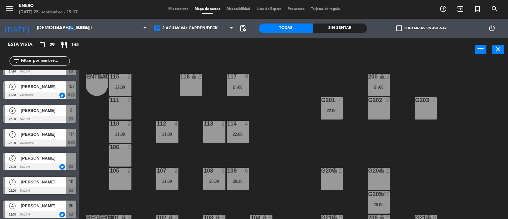
scroll to position [384, 0]
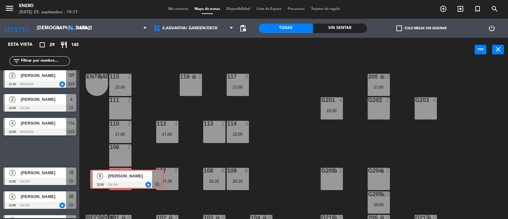
drag, startPoint x: 56, startPoint y: 154, endPoint x: 121, endPoint y: 175, distance: 69.3
click at [121, 175] on div "Esta vista crop_square 29 restaurant 145 filter_list 2 COCA COLA 18:52 SALON 10…" at bounding box center [254, 128] width 508 height 181
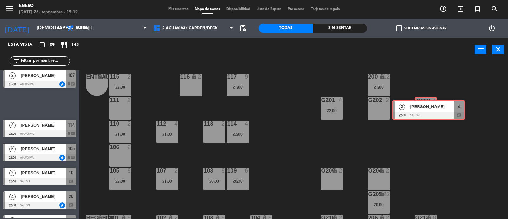
drag, startPoint x: 35, startPoint y: 101, endPoint x: 423, endPoint y: 108, distance: 388.6
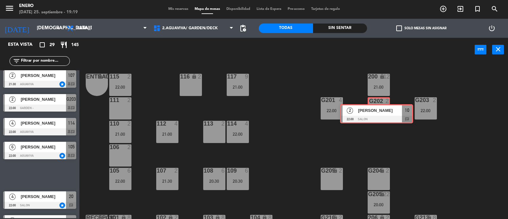
drag, startPoint x: 36, startPoint y: 176, endPoint x: 373, endPoint y: 115, distance: 342.0
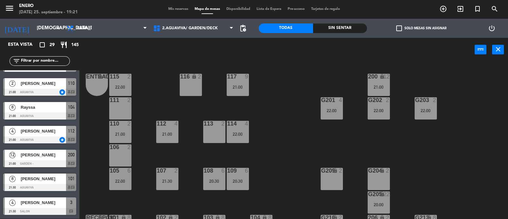
scroll to position [0, 0]
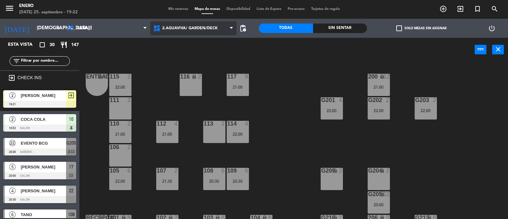
click at [194, 31] on span "2.AGUAVIVA/ GARDEN/DECK" at bounding box center [193, 28] width 87 height 14
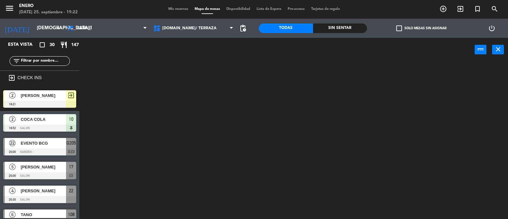
click at [195, 41] on ng-component "menu Enero [DATE] 25. septiembre - 19:22 Mis reservas Mapa de mesas Disponibili…" at bounding box center [254, 109] width 508 height 219
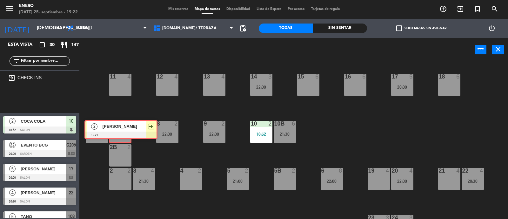
drag, startPoint x: 36, startPoint y: 96, endPoint x: 119, endPoint y: 128, distance: 88.1
click at [119, 128] on div "Esta vista crop_square 30 restaurant 147 filter_list exit_to_app CHECK INS 2 [P…" at bounding box center [254, 128] width 508 height 181
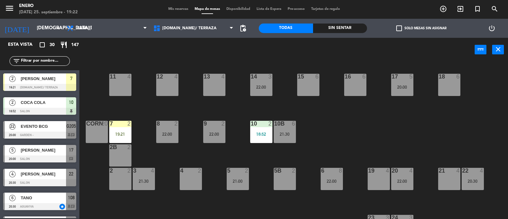
click at [124, 130] on div "7 2 19:21" at bounding box center [120, 132] width 22 height 22
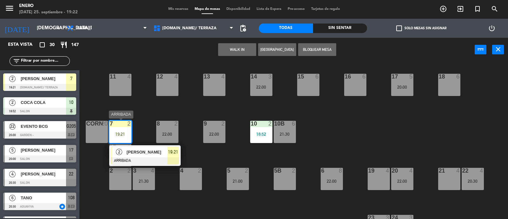
click at [151, 151] on span "[PERSON_NAME]" at bounding box center [147, 151] width 41 height 7
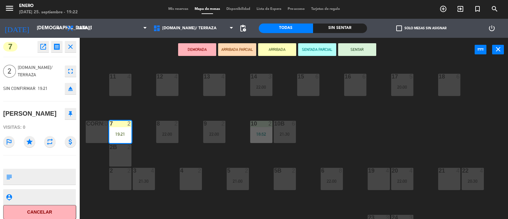
click at [361, 50] on button "SENTAR" at bounding box center [357, 49] width 38 height 13
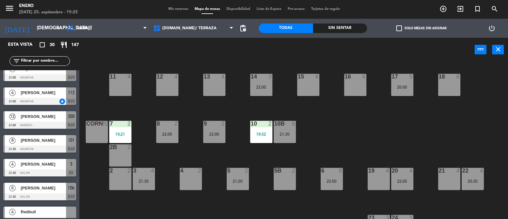
scroll to position [238, 0]
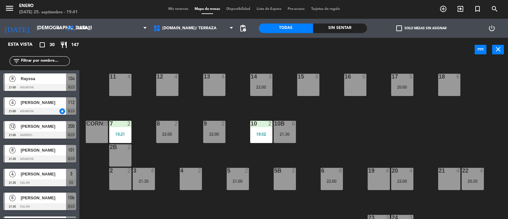
click at [153, 51] on div "power_input close" at bounding box center [276, 50] width 395 height 24
click at [179, 10] on span "Mis reservas" at bounding box center [178, 8] width 26 height 3
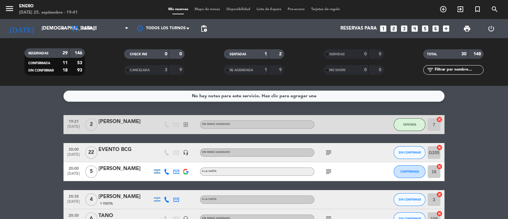
click at [115, 151] on div "EVENTO BCG" at bounding box center [125, 149] width 54 height 8
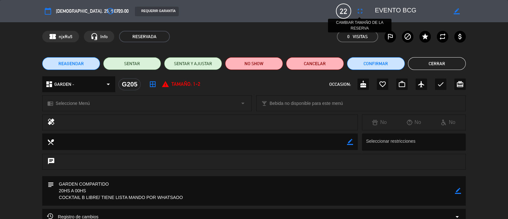
click at [359, 9] on icon "fullscreen" at bounding box center [360, 11] width 8 height 8
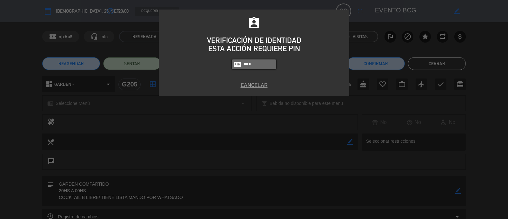
type input "6082"
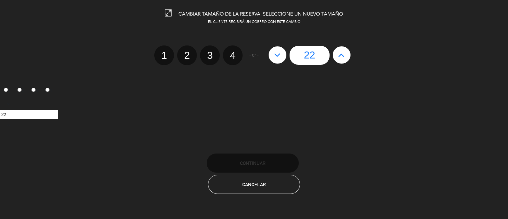
click at [343, 59] on icon at bounding box center [341, 55] width 7 height 10
type input "23"
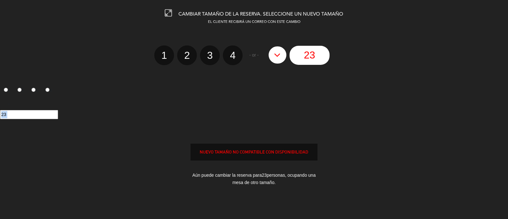
click at [343, 59] on div "23" at bounding box center [309, 55] width 88 height 19
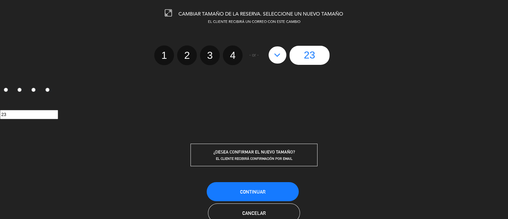
click at [336, 50] on div "23" at bounding box center [309, 55] width 88 height 19
click at [355, 70] on div "EL CLIENTE RECIBIRÁ UN CORREO CON ESTE CAMBIO 1 2 3 4 - or - 23 1 2 3 4 23 ¿DES…" at bounding box center [253, 92] width 517 height 147
click at [274, 51] on icon at bounding box center [277, 55] width 7 height 10
type input "22"
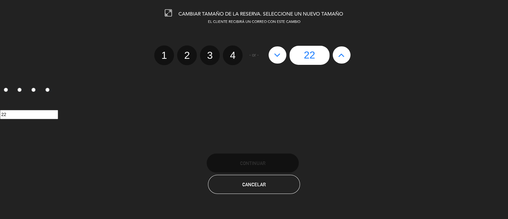
click at [342, 58] on icon at bounding box center [341, 55] width 7 height 10
type input "23"
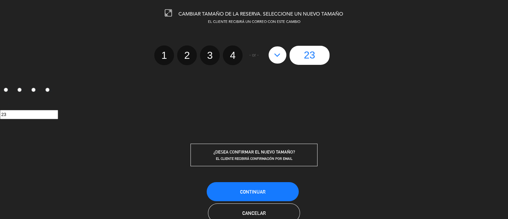
click at [342, 58] on div "23" at bounding box center [309, 55] width 88 height 19
click at [339, 57] on div "23" at bounding box center [309, 55] width 88 height 19
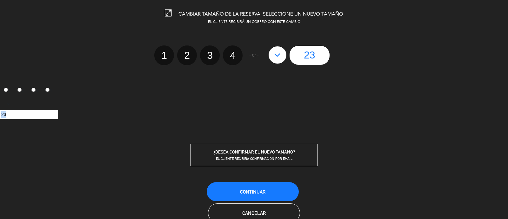
click at [339, 57] on div "23" at bounding box center [309, 55] width 88 height 19
click at [13, 114] on input "23" at bounding box center [29, 114] width 58 height 9
drag, startPoint x: 13, startPoint y: 114, endPoint x: 0, endPoint y: 114, distance: 13.3
click at [0, 114] on input "23" at bounding box center [29, 114] width 58 height 9
drag, startPoint x: 128, startPoint y: 88, endPoint x: 248, endPoint y: 141, distance: 131.7
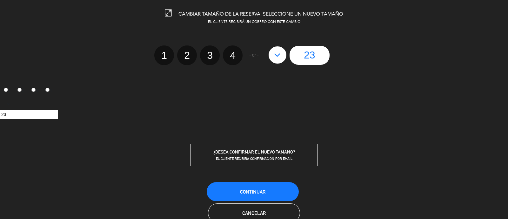
click at [138, 83] on div "1 2 3 4 23" at bounding box center [254, 101] width 508 height 59
click at [238, 184] on button "Continuar" at bounding box center [253, 191] width 92 height 19
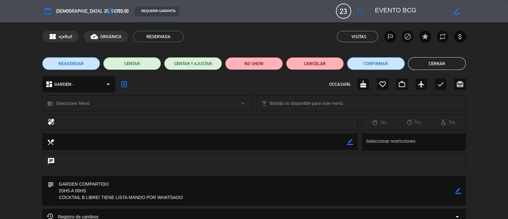
click at [450, 66] on button "Cerrar" at bounding box center [437, 63] width 58 height 13
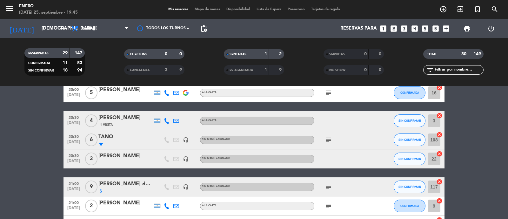
scroll to position [79, 0]
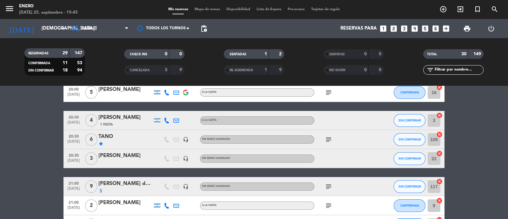
click at [128, 156] on div "[PERSON_NAME]" at bounding box center [125, 155] width 54 height 8
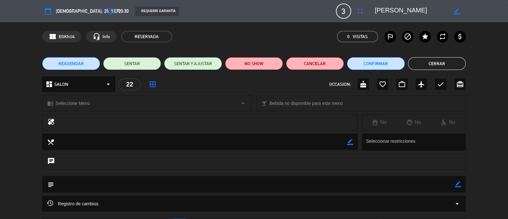
click at [430, 63] on button "Cerrar" at bounding box center [437, 63] width 58 height 13
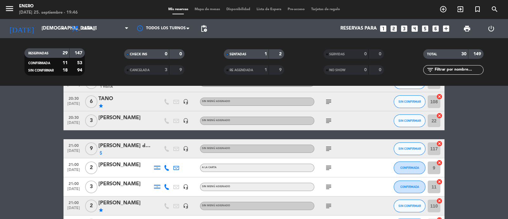
scroll to position [119, 0]
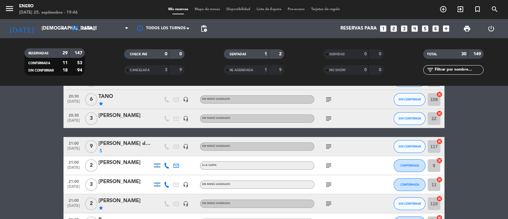
click at [101, 116] on div "[PERSON_NAME]" at bounding box center [125, 115] width 54 height 8
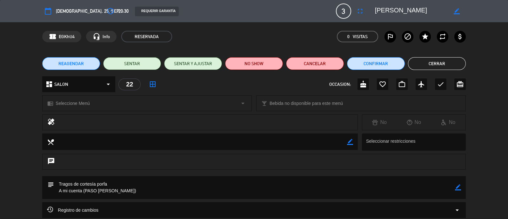
click at [455, 62] on button "Cerrar" at bounding box center [437, 63] width 58 height 13
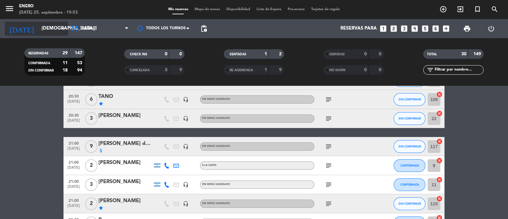
click at [54, 30] on input "[DEMOGRAPHIC_DATA][DATE]" at bounding box center [68, 29] width 61 height 12
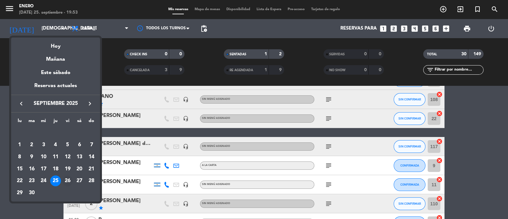
click at [65, 179] on div "26" at bounding box center [67, 180] width 11 height 11
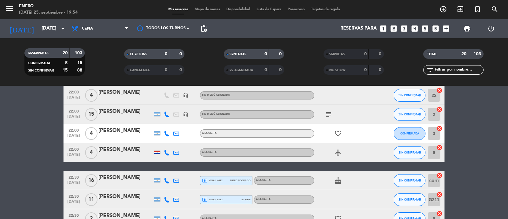
scroll to position [265, 0]
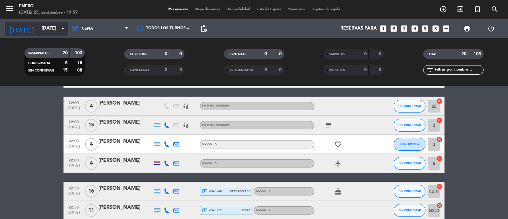
click at [54, 27] on input "[DATE]" at bounding box center [68, 29] width 61 height 12
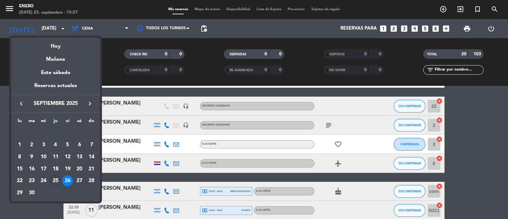
click at [22, 214] on div at bounding box center [254, 109] width 508 height 219
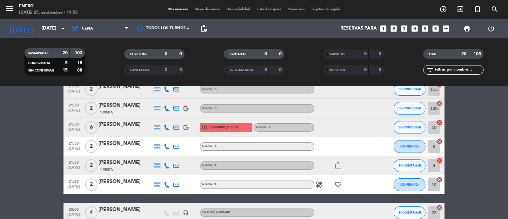
scroll to position [0, 0]
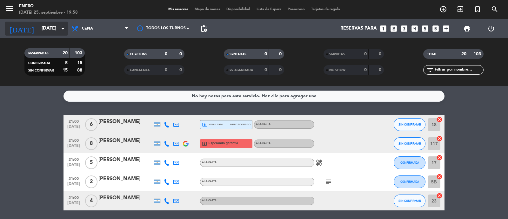
click at [55, 28] on input "[DATE]" at bounding box center [68, 29] width 61 height 12
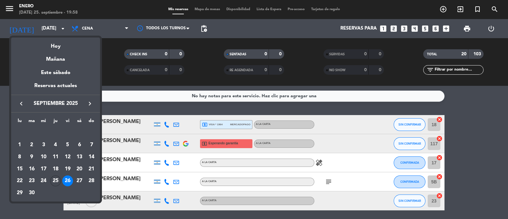
click at [57, 178] on div "25" at bounding box center [55, 180] width 11 height 11
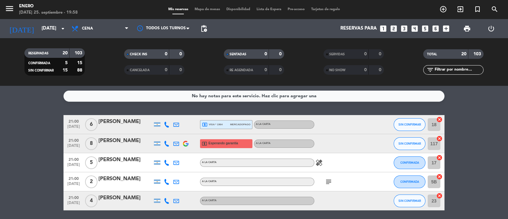
type input "[DEMOGRAPHIC_DATA][DATE]"
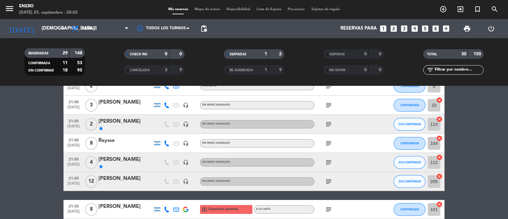
scroll to position [317, 0]
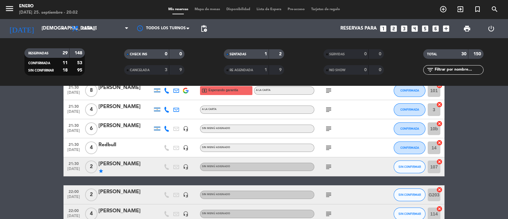
click at [103, 121] on div "21:30 [DATE] 6 [PERSON_NAME] headset_mic Sin menú asignado subject CONFIRMADA 1…" at bounding box center [253, 128] width 381 height 19
click at [112, 130] on div at bounding box center [125, 132] width 54 height 5
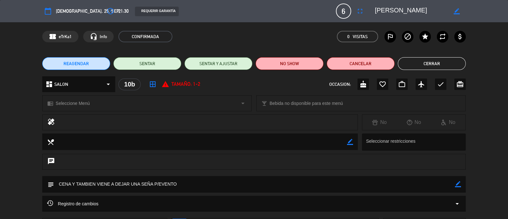
click at [199, 185] on textarea at bounding box center [254, 184] width 400 height 16
drag, startPoint x: 460, startPoint y: 188, endPoint x: 457, endPoint y: 186, distance: 3.8
click at [460, 187] on div "subject border_color" at bounding box center [253, 184] width 423 height 16
drag, startPoint x: 457, startPoint y: 186, endPoint x: 415, endPoint y: 198, distance: 43.1
click at [457, 186] on icon "border_color" at bounding box center [458, 184] width 6 height 6
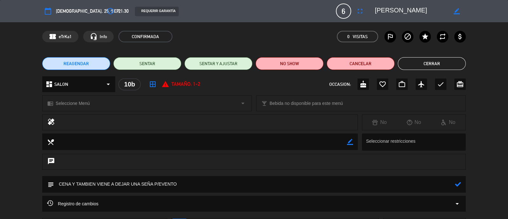
click at [281, 182] on textarea at bounding box center [254, 184] width 400 height 16
drag, startPoint x: 454, startPoint y: 185, endPoint x: 457, endPoint y: 187, distance: 3.8
click at [455, 185] on div "subject" at bounding box center [253, 184] width 423 height 16
type textarea "CENA Y TAMBIEN VIENE A DEJAR UNA SEÑA P/EVENTO7 ronda de tragos gratis"
click at [457, 187] on div at bounding box center [458, 184] width 6 height 16
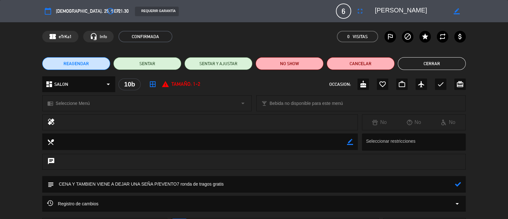
drag, startPoint x: 460, startPoint y: 182, endPoint x: 445, endPoint y: 108, distance: 75.0
click at [460, 182] on icon at bounding box center [458, 184] width 6 height 6
drag, startPoint x: 224, startPoint y: 183, endPoint x: 46, endPoint y: 191, distance: 177.5
click at [46, 191] on div "subject border_color" at bounding box center [253, 184] width 423 height 16
click at [450, 61] on button "Cerrar" at bounding box center [431, 63] width 68 height 13
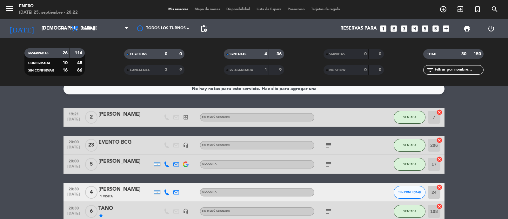
scroll to position [0, 0]
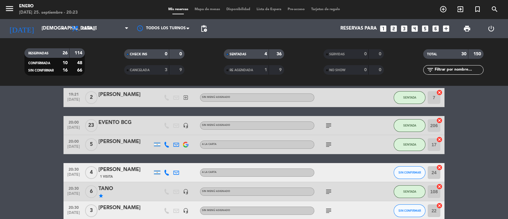
scroll to position [39, 0]
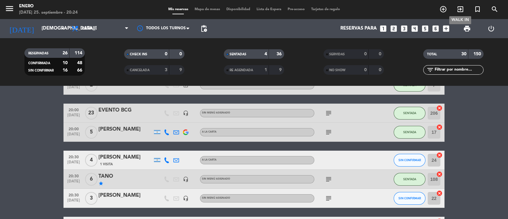
click at [457, 9] on icon "exit_to_app" at bounding box center [460, 9] width 8 height 8
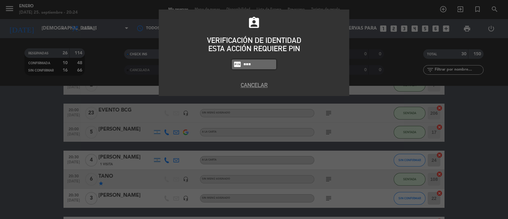
type input "6082"
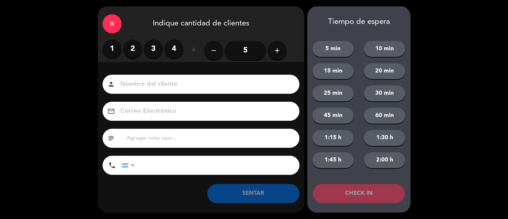
click at [152, 40] on label "3" at bounding box center [153, 48] width 19 height 19
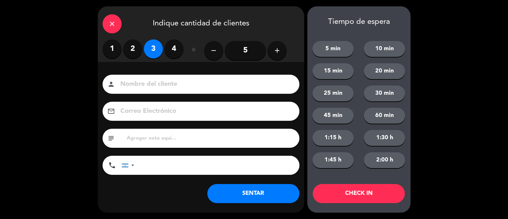
click at [160, 89] on input at bounding box center [205, 84] width 171 height 11
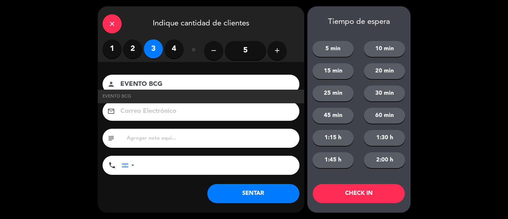
type input "EVENTO BCG"
click at [252, 200] on button "SENTAR" at bounding box center [253, 193] width 92 height 19
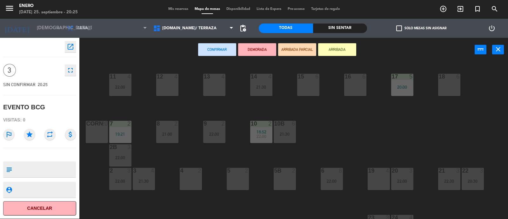
click at [338, 45] on button "ARRIBADA" at bounding box center [337, 49] width 38 height 13
